Goal: Task Accomplishment & Management: Manage account settings

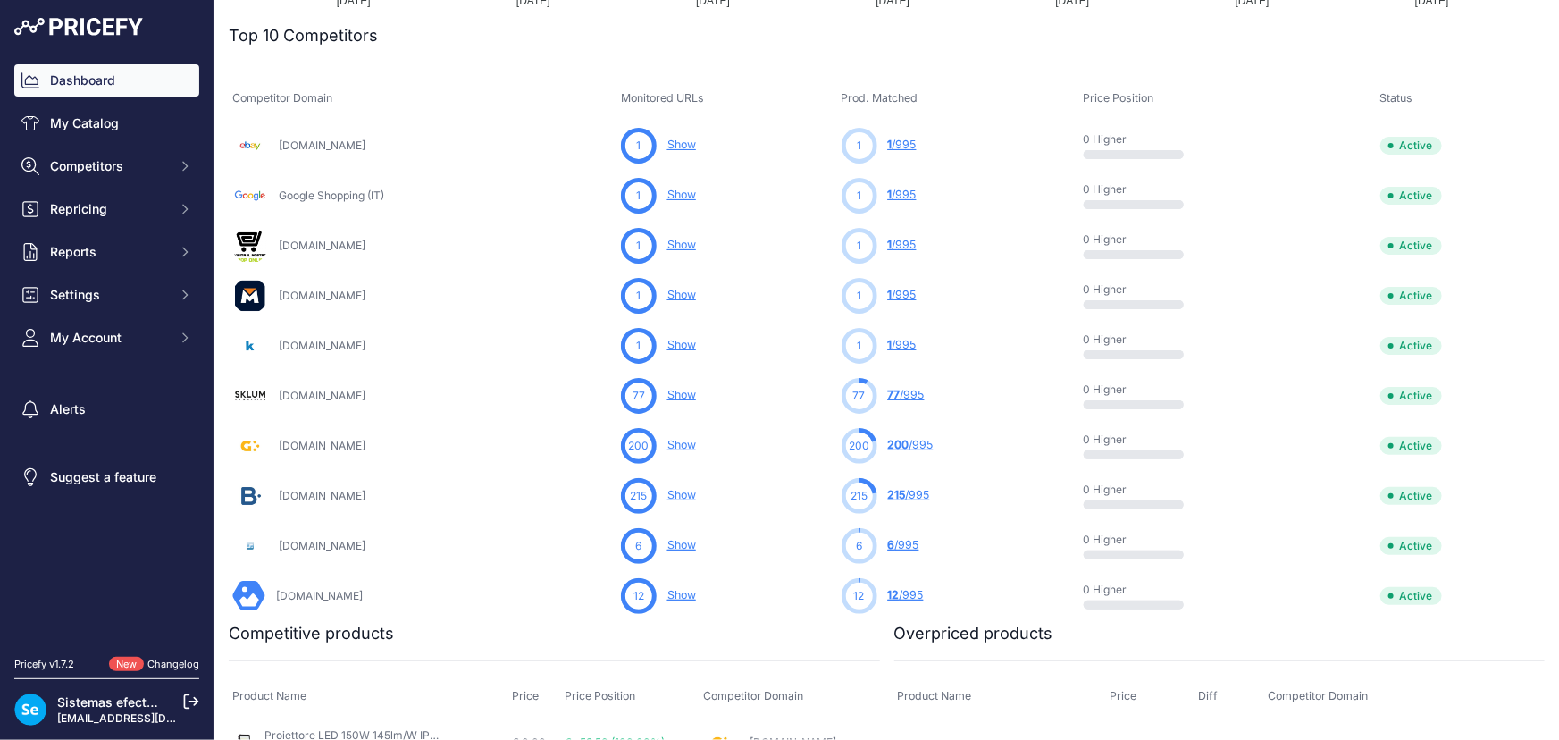
scroll to position [608, 0]
click at [192, 693] on icon at bounding box center [191, 701] width 16 height 16
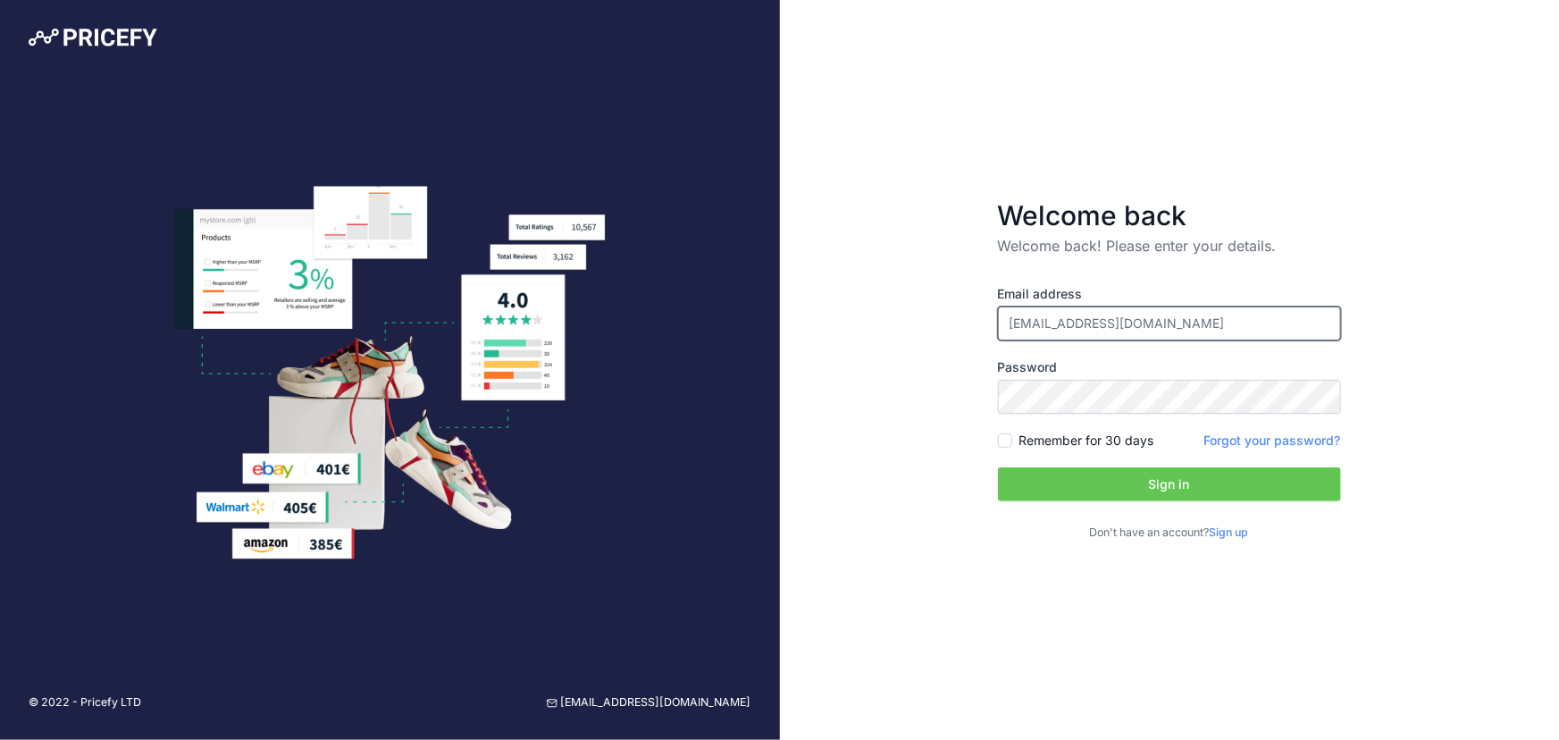
click at [1202, 314] on input "[EMAIL_ADDRESS][DOMAIN_NAME]" at bounding box center [1169, 323] width 343 height 34
type input "[EMAIL_ADDRESS][DOMAIN_NAME]"
click at [1156, 491] on button "Sign in" at bounding box center [1169, 484] width 343 height 34
